Goal: Task Accomplishment & Management: Use online tool/utility

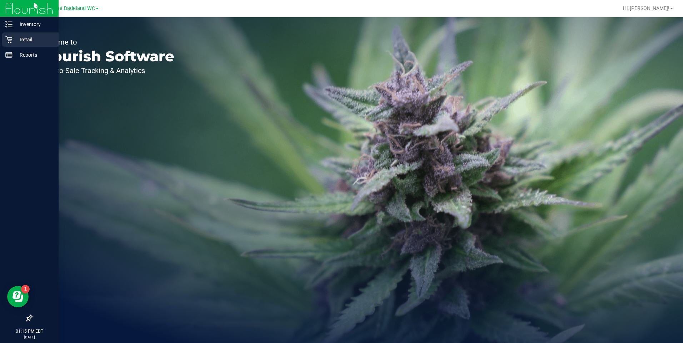
click at [17, 36] on p "Retail" at bounding box center [33, 39] width 43 height 9
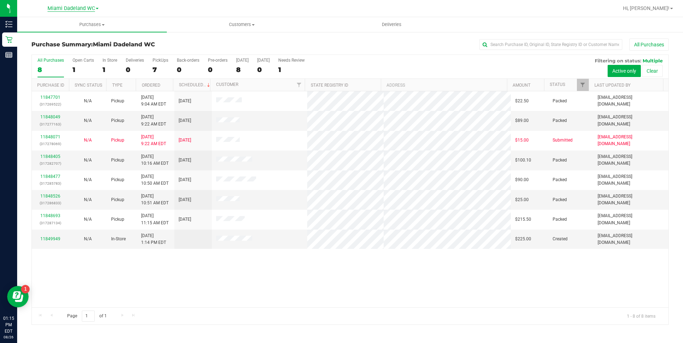
click at [79, 9] on span "Miami Dadeland WC" at bounding box center [70, 8] width 47 height 6
click at [59, 21] on link "Miami 72nd WC" at bounding box center [73, 25] width 104 height 10
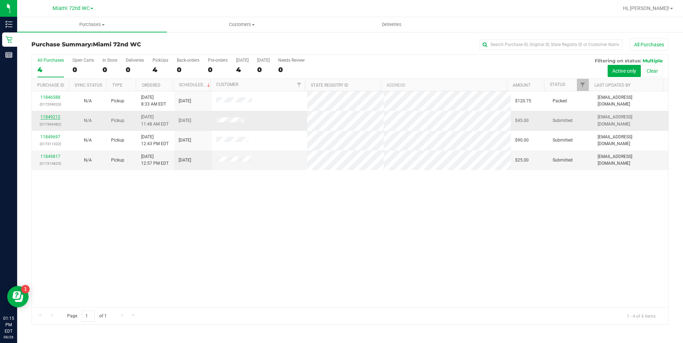
click at [48, 118] on link "11849212" at bounding box center [50, 117] width 20 height 5
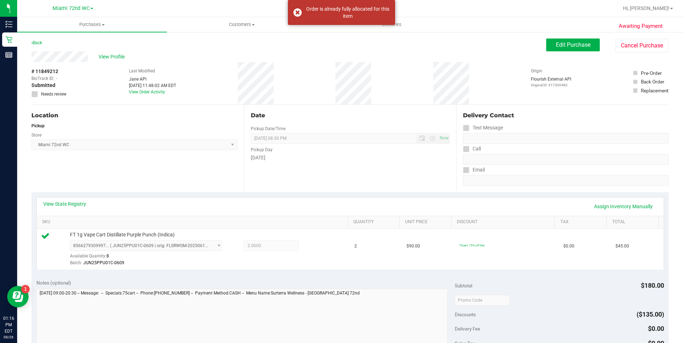
scroll to position [107, 0]
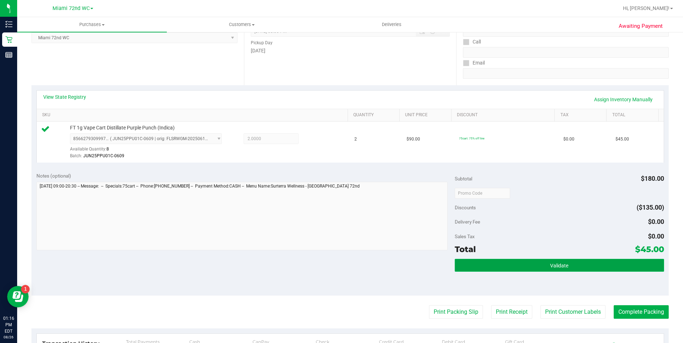
click at [491, 265] on button "Validate" at bounding box center [558, 265] width 209 height 13
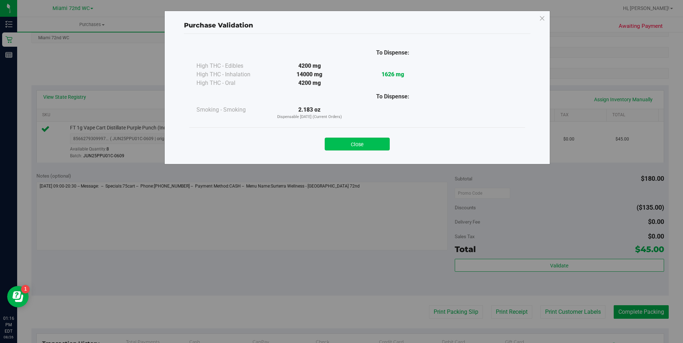
click at [365, 145] on button "Close" at bounding box center [357, 144] width 65 height 13
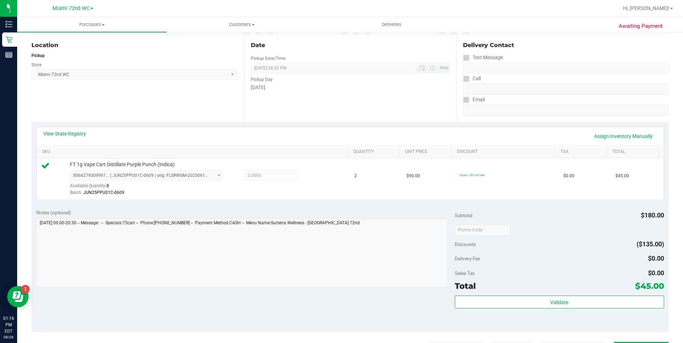
scroll to position [143, 0]
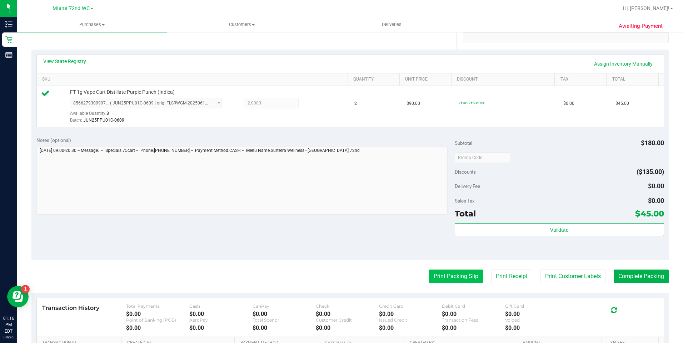
click at [443, 272] on button "Print Packing Slip" at bounding box center [456, 277] width 54 height 14
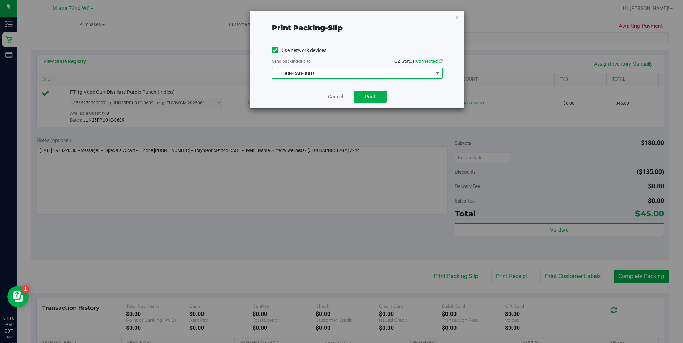
click at [368, 73] on span "EPSON-CALI-GOLD" at bounding box center [352, 74] width 161 height 10
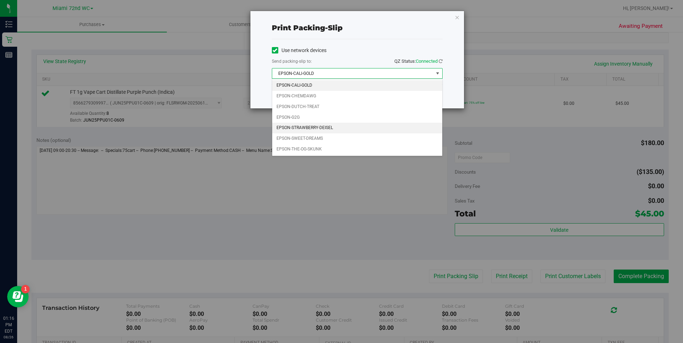
click at [304, 127] on li "EPSON-STRAWBERRY-DEISEL" at bounding box center [357, 128] width 170 height 11
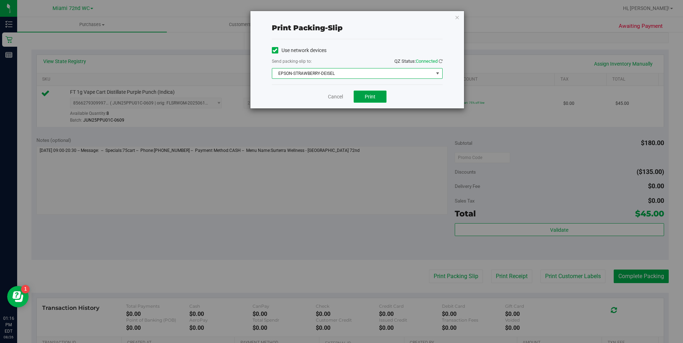
click at [361, 92] on button "Print" at bounding box center [369, 97] width 33 height 12
click at [337, 96] on link "Cancel" at bounding box center [335, 96] width 15 height 7
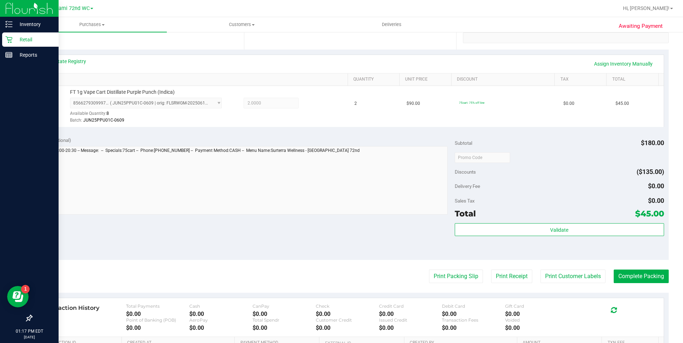
click at [15, 40] on p "Retail" at bounding box center [33, 39] width 43 height 9
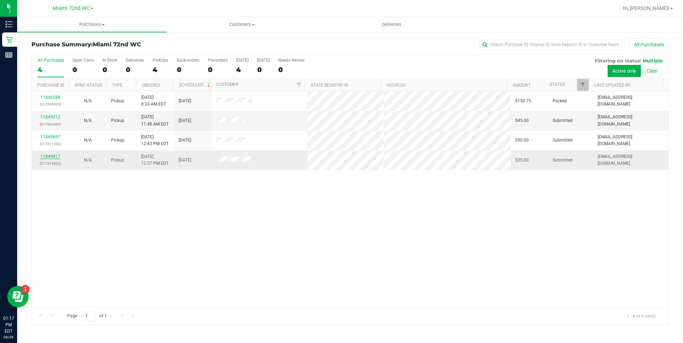
click at [48, 157] on link "11849817" at bounding box center [50, 156] width 20 height 5
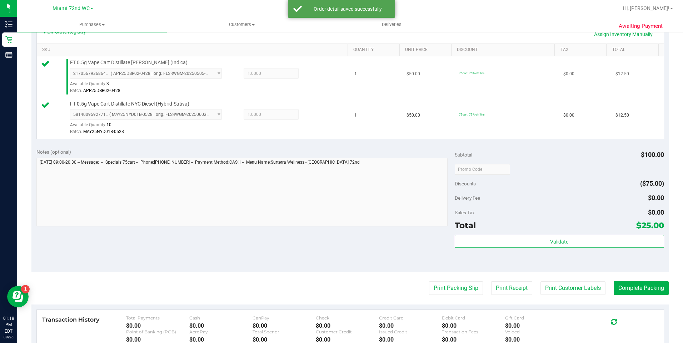
scroll to position [179, 0]
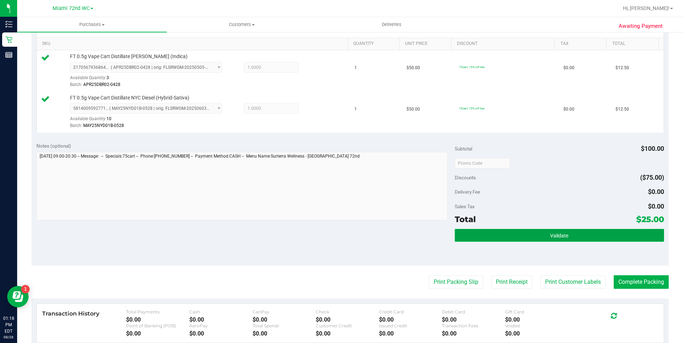
click at [525, 231] on button "Validate" at bounding box center [558, 235] width 209 height 13
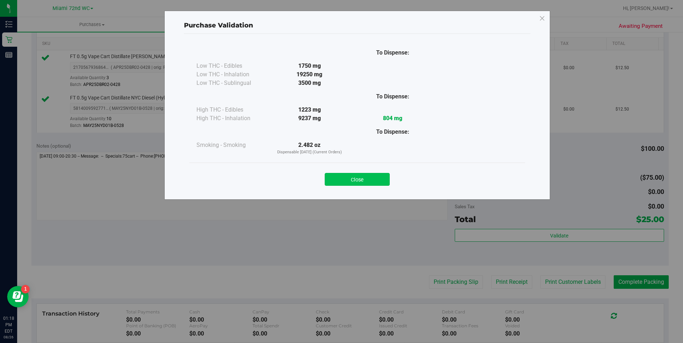
click at [345, 180] on button "Close" at bounding box center [357, 179] width 65 height 13
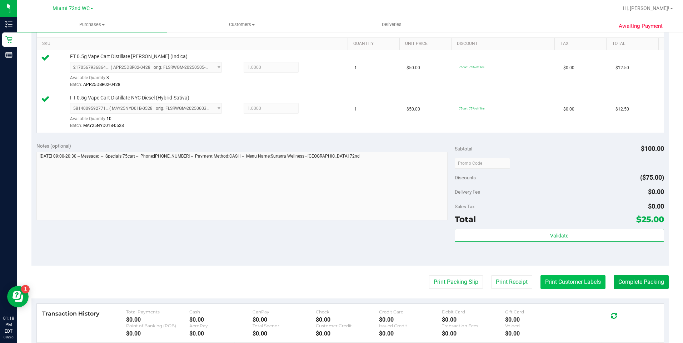
click at [562, 282] on button "Print Customer Labels" at bounding box center [572, 283] width 65 height 14
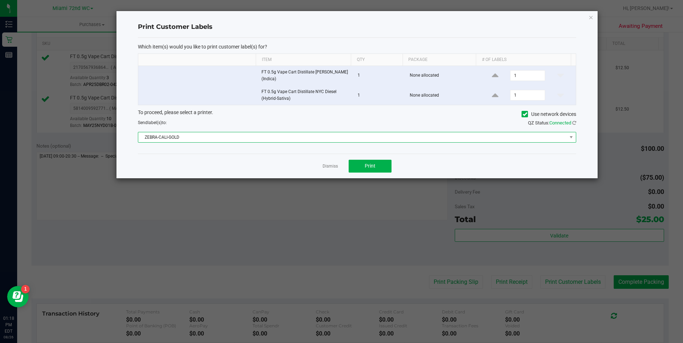
click at [367, 135] on span "ZEBRA-CALI-GOLD" at bounding box center [352, 137] width 428 height 10
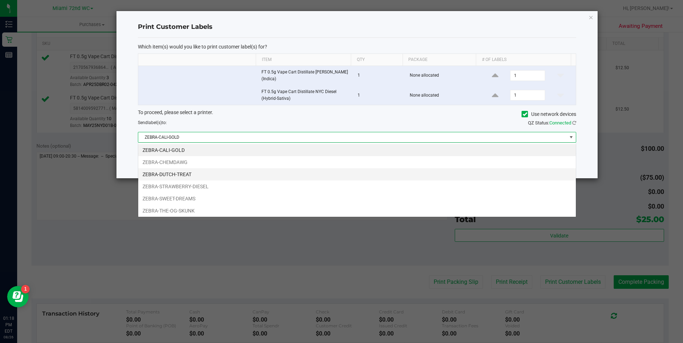
scroll to position [11, 438]
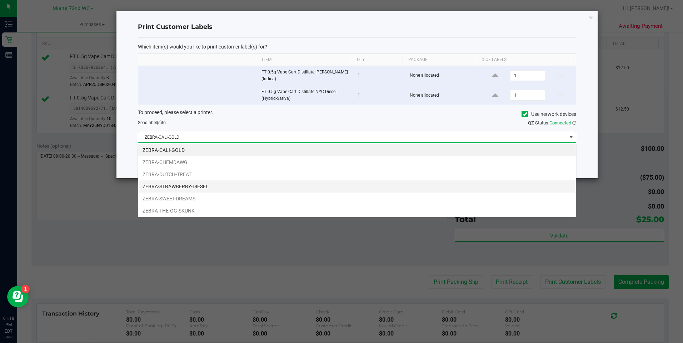
click at [206, 184] on li "ZEBRA-STRAWBERRY-DIESEL" at bounding box center [356, 187] width 437 height 12
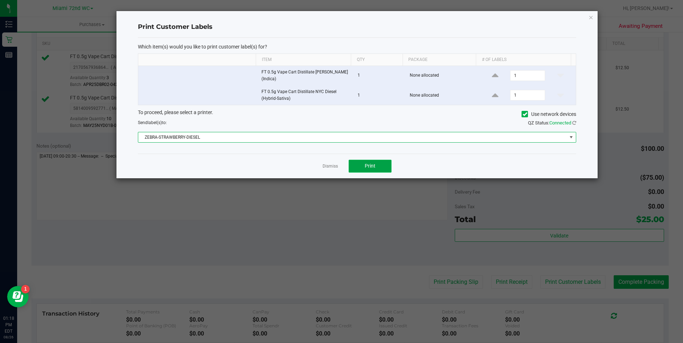
click at [375, 168] on span "Print" at bounding box center [370, 166] width 11 height 6
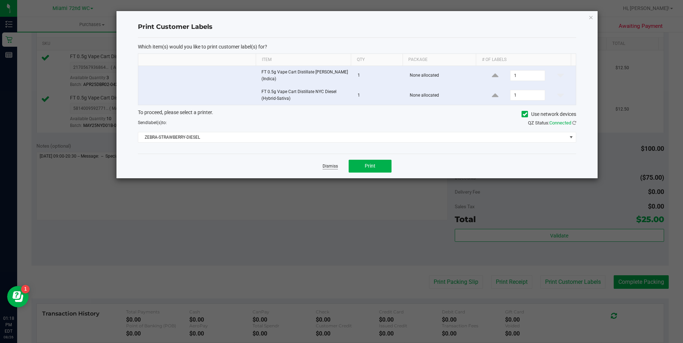
click at [332, 165] on link "Dismiss" at bounding box center [329, 167] width 15 height 6
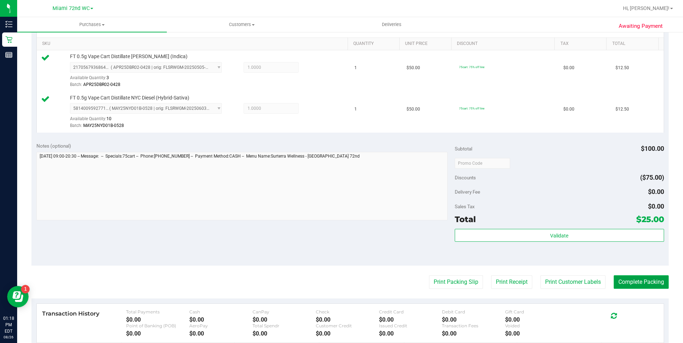
click at [653, 282] on button "Complete Packing" at bounding box center [640, 283] width 55 height 14
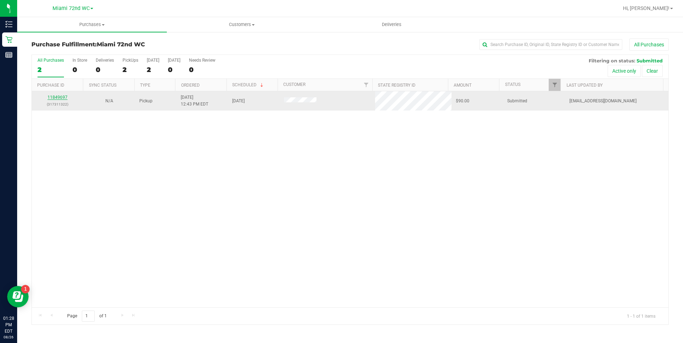
click at [65, 96] on link "11849697" at bounding box center [57, 97] width 20 height 5
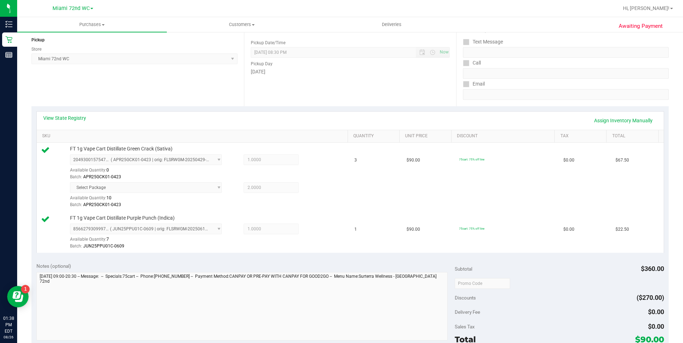
scroll to position [179, 0]
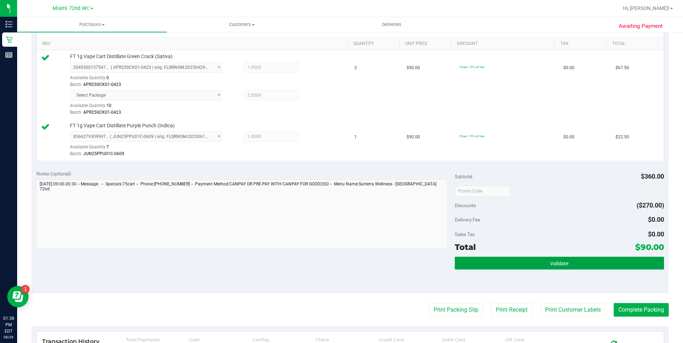
click at [489, 260] on button "Validate" at bounding box center [558, 263] width 209 height 13
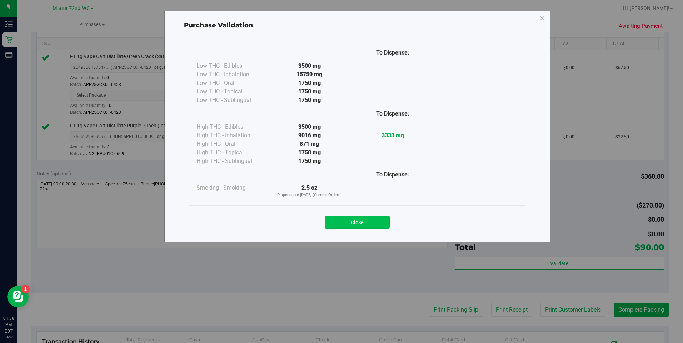
click at [370, 225] on button "Close" at bounding box center [357, 222] width 65 height 13
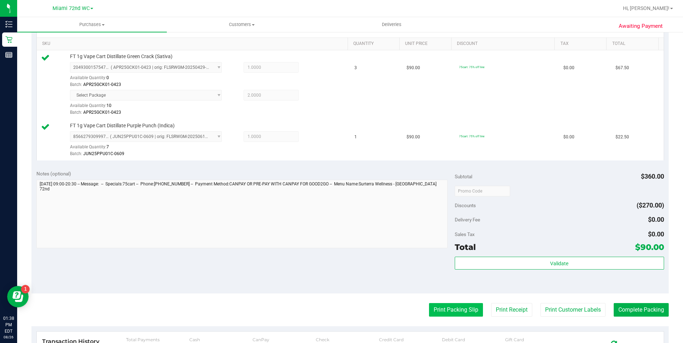
click at [434, 313] on button "Print Packing Slip" at bounding box center [456, 310] width 54 height 14
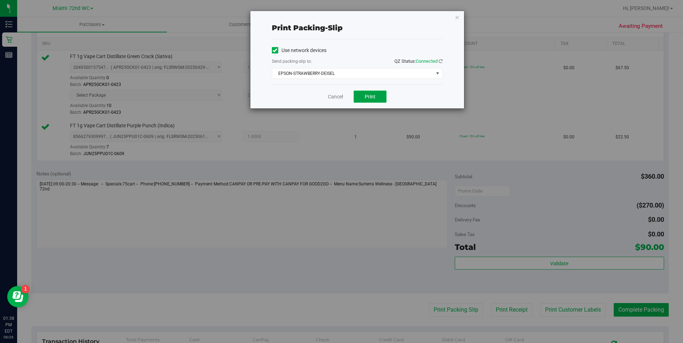
click at [366, 97] on span "Print" at bounding box center [370, 97] width 11 height 6
click at [336, 104] on div "Cancel Print" at bounding box center [357, 97] width 171 height 24
click at [336, 97] on link "Cancel" at bounding box center [335, 96] width 15 height 7
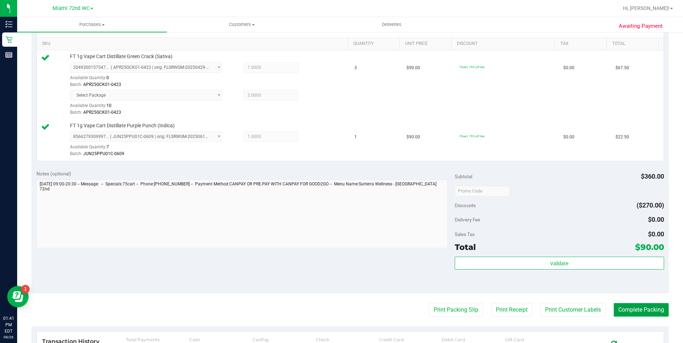
click at [642, 312] on button "Complete Packing" at bounding box center [640, 310] width 55 height 14
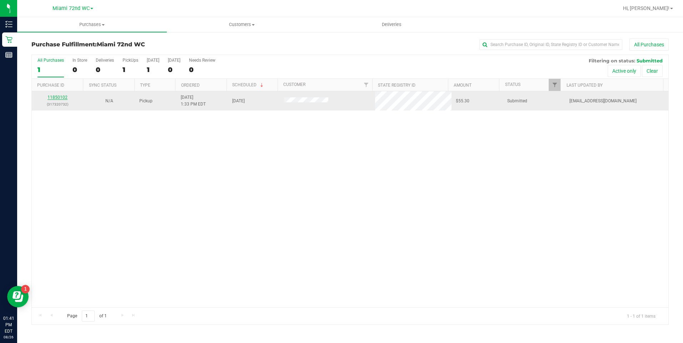
click at [58, 98] on link "11850102" at bounding box center [57, 97] width 20 height 5
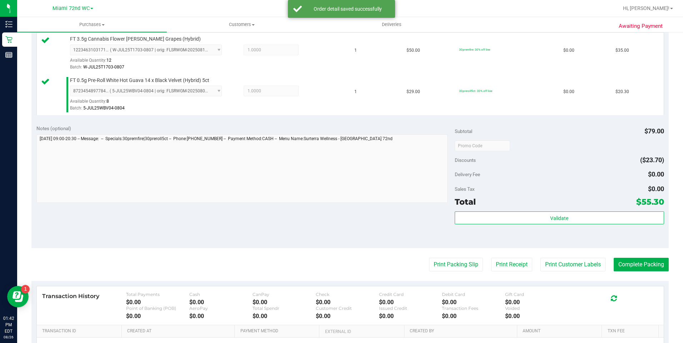
scroll to position [214, 0]
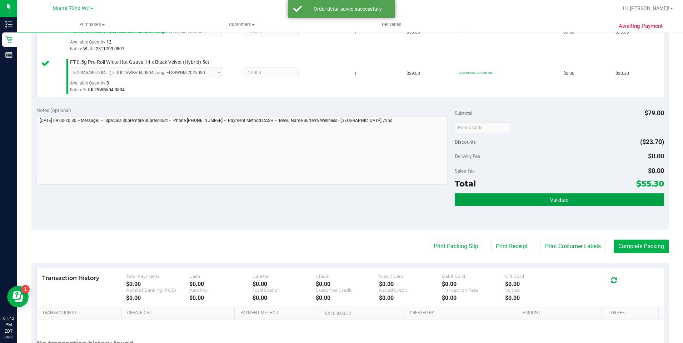
click at [536, 200] on button "Validate" at bounding box center [558, 200] width 209 height 13
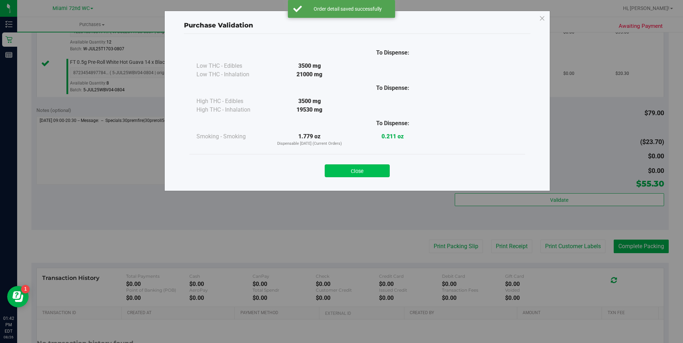
click at [372, 174] on button "Close" at bounding box center [357, 171] width 65 height 13
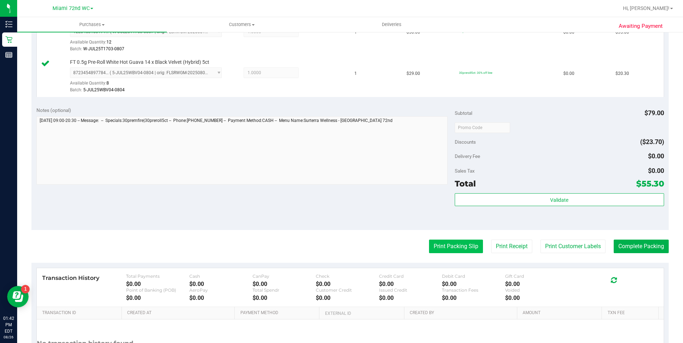
click at [439, 246] on button "Print Packing Slip" at bounding box center [456, 247] width 54 height 14
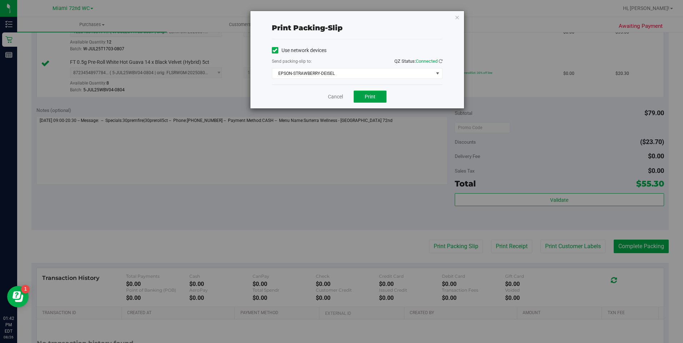
click at [366, 92] on button "Print" at bounding box center [369, 97] width 33 height 12
click at [337, 99] on link "Cancel" at bounding box center [335, 96] width 15 height 7
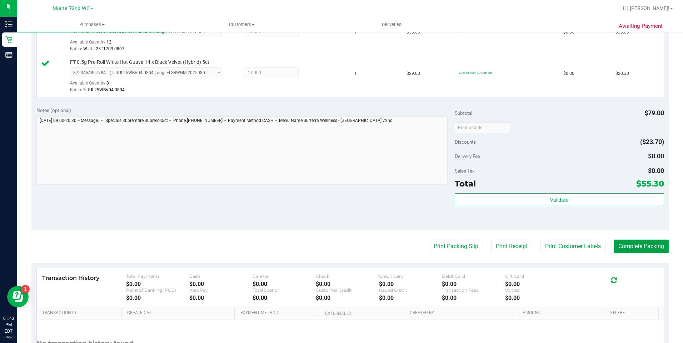
click at [638, 248] on button "Complete Packing" at bounding box center [640, 247] width 55 height 14
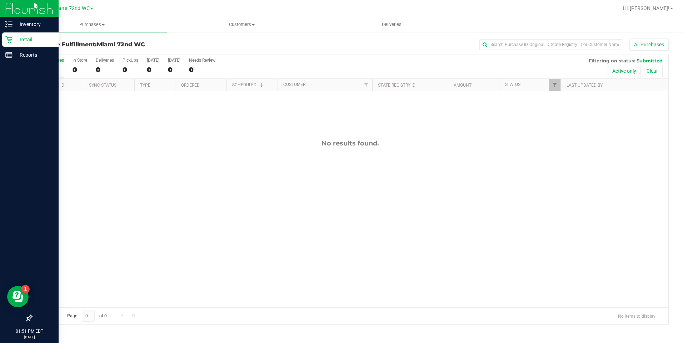
click at [14, 39] on p "Retail" at bounding box center [33, 39] width 43 height 9
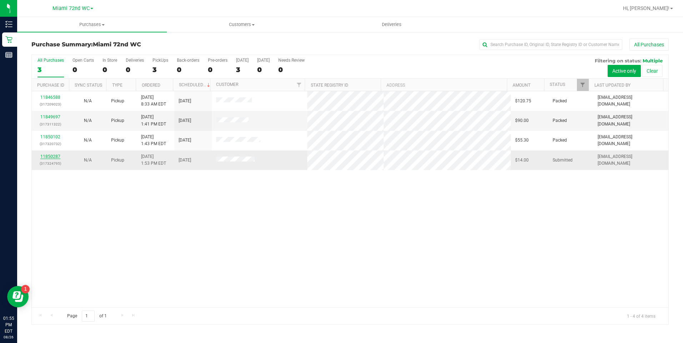
click at [56, 155] on link "11850287" at bounding box center [50, 156] width 20 height 5
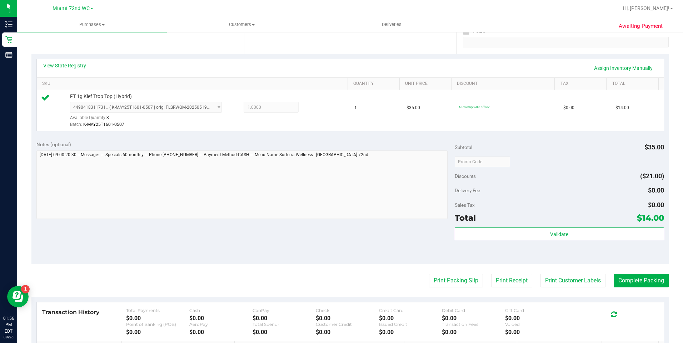
scroll to position [143, 0]
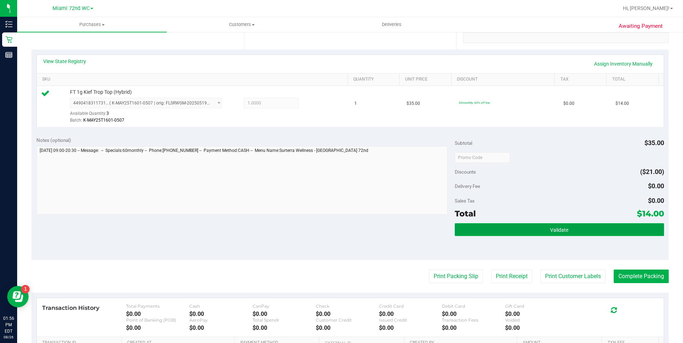
click at [485, 228] on button "Validate" at bounding box center [558, 229] width 209 height 13
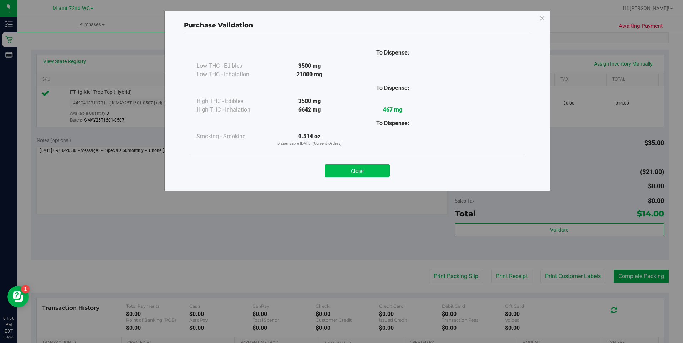
click at [351, 167] on button "Close" at bounding box center [357, 171] width 65 height 13
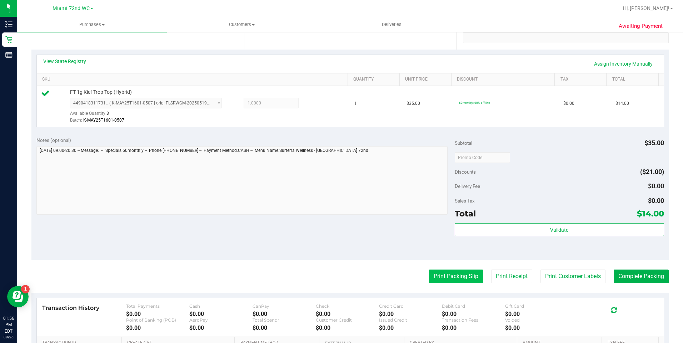
click at [431, 273] on button "Print Packing Slip" at bounding box center [456, 277] width 54 height 14
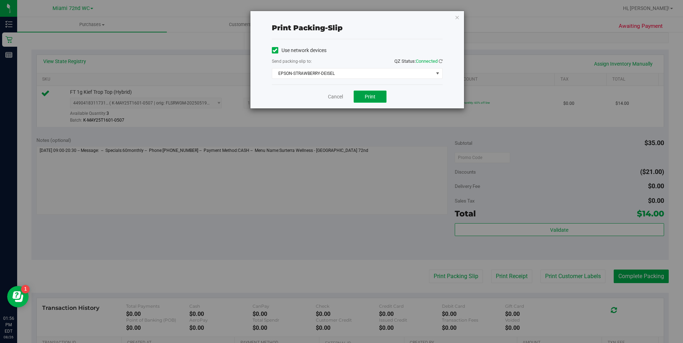
click at [363, 96] on button "Print" at bounding box center [369, 97] width 33 height 12
click at [340, 99] on link "Cancel" at bounding box center [335, 96] width 15 height 7
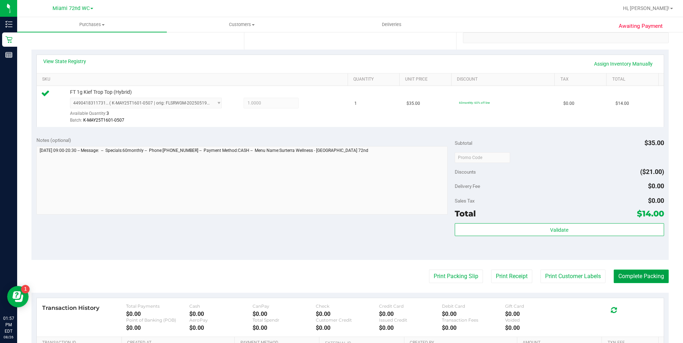
click at [638, 277] on button "Complete Packing" at bounding box center [640, 277] width 55 height 14
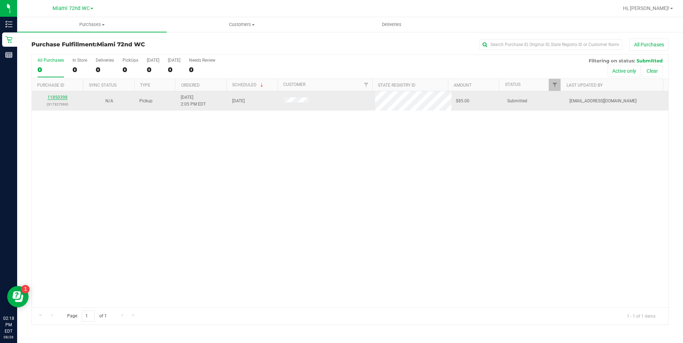
click at [56, 99] on link "11850398" at bounding box center [57, 97] width 20 height 5
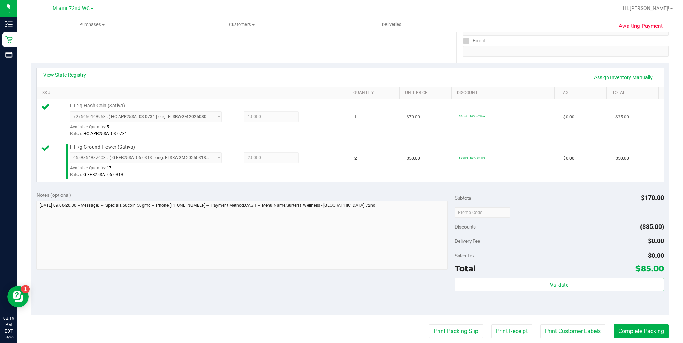
scroll to position [143, 0]
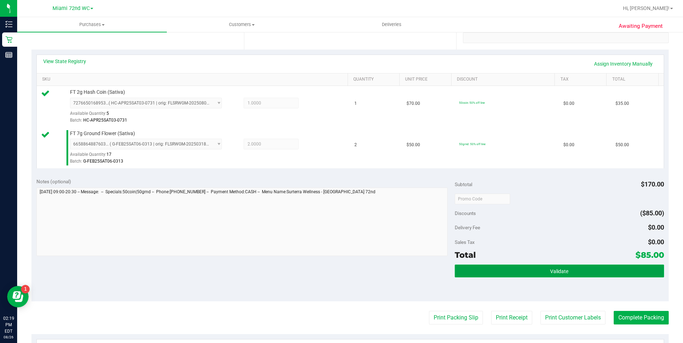
click at [522, 273] on button "Validate" at bounding box center [558, 271] width 209 height 13
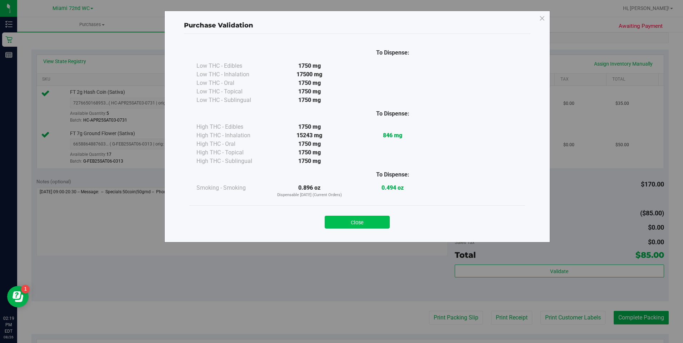
click at [376, 220] on button "Close" at bounding box center [357, 222] width 65 height 13
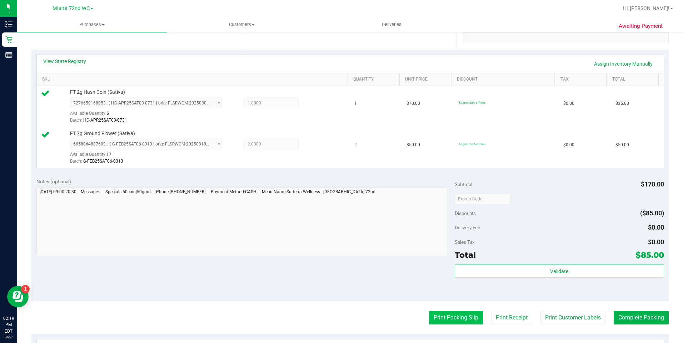
click at [441, 314] on button "Print Packing Slip" at bounding box center [456, 318] width 54 height 14
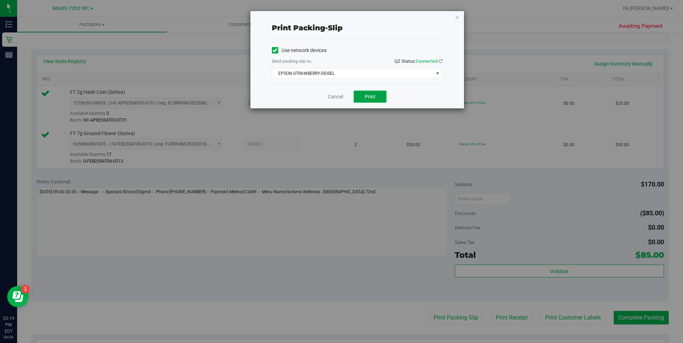
click at [371, 92] on button "Print" at bounding box center [369, 97] width 33 height 12
click at [339, 92] on div "Cancel Print" at bounding box center [357, 97] width 171 height 24
click at [339, 96] on link "Cancel" at bounding box center [335, 96] width 15 height 7
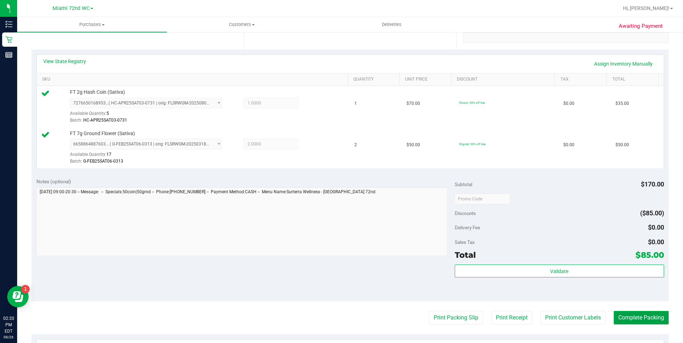
click at [617, 319] on button "Complete Packing" at bounding box center [640, 318] width 55 height 14
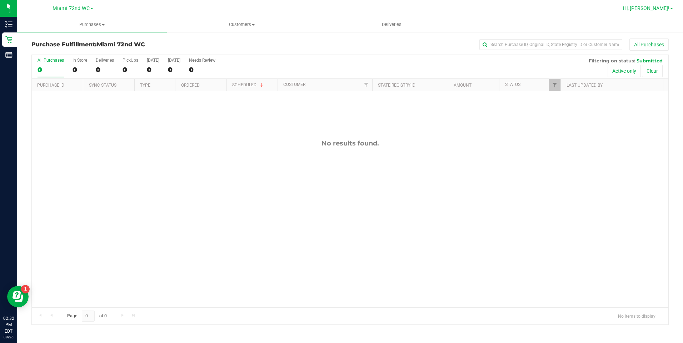
click at [656, 6] on span "Hi, [PERSON_NAME]!" at bounding box center [646, 8] width 46 height 6
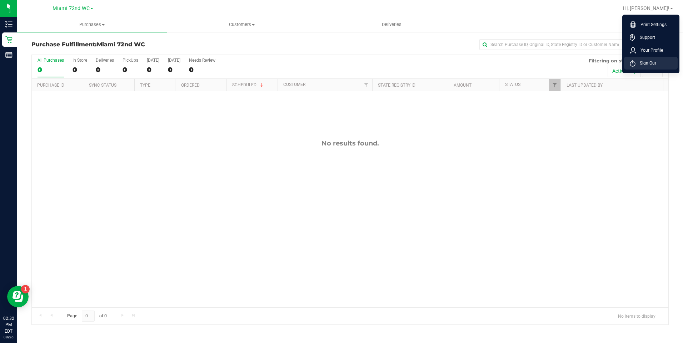
click at [647, 64] on span "Sign Out" at bounding box center [645, 63] width 21 height 7
